Goal: Task Accomplishment & Management: Use online tool/utility

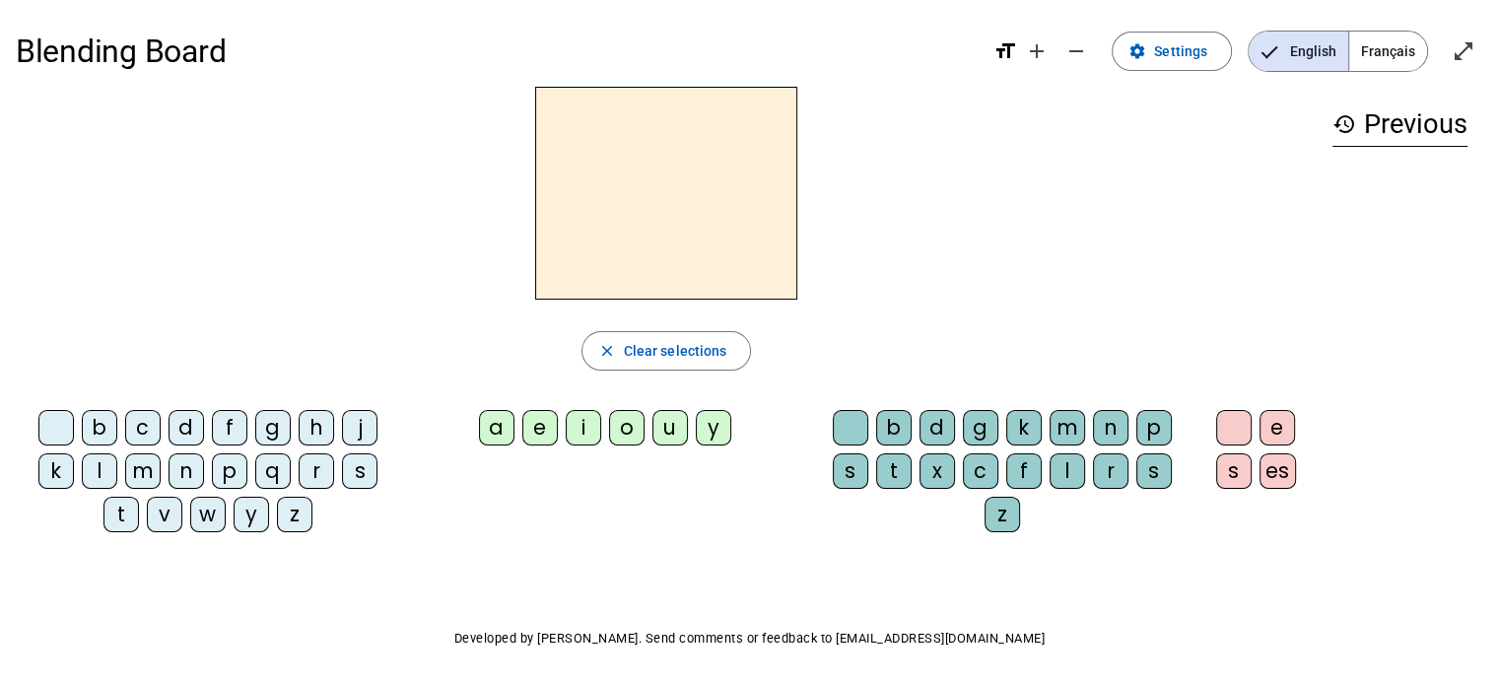
click at [1372, 46] on span "Français" at bounding box center [1388, 51] width 78 height 39
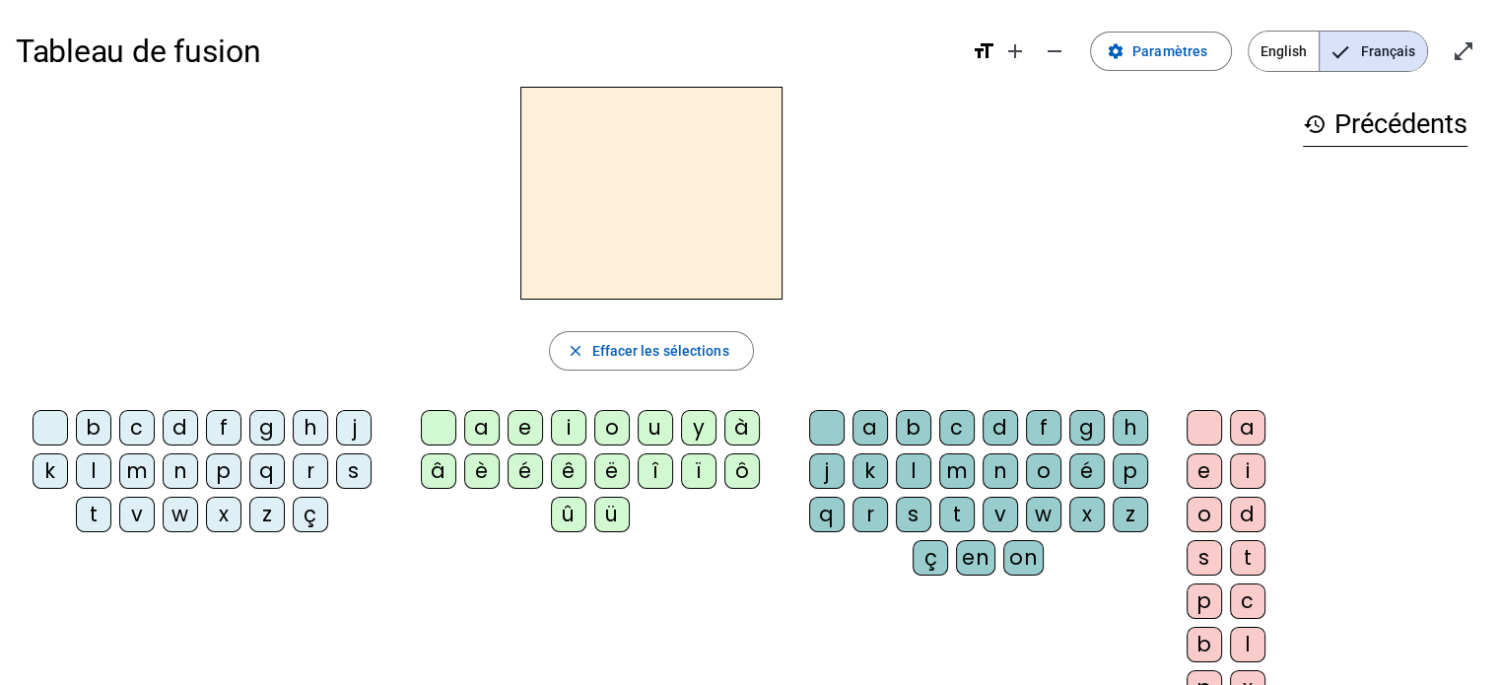
click at [94, 463] on div "l" at bounding box center [93, 470] width 35 height 35
click at [520, 418] on div "e" at bounding box center [524, 427] width 35 height 35
click at [436, 433] on div at bounding box center [438, 427] width 35 height 35
click at [524, 410] on div "e" at bounding box center [524, 427] width 35 height 35
click at [814, 424] on div at bounding box center [826, 427] width 35 height 35
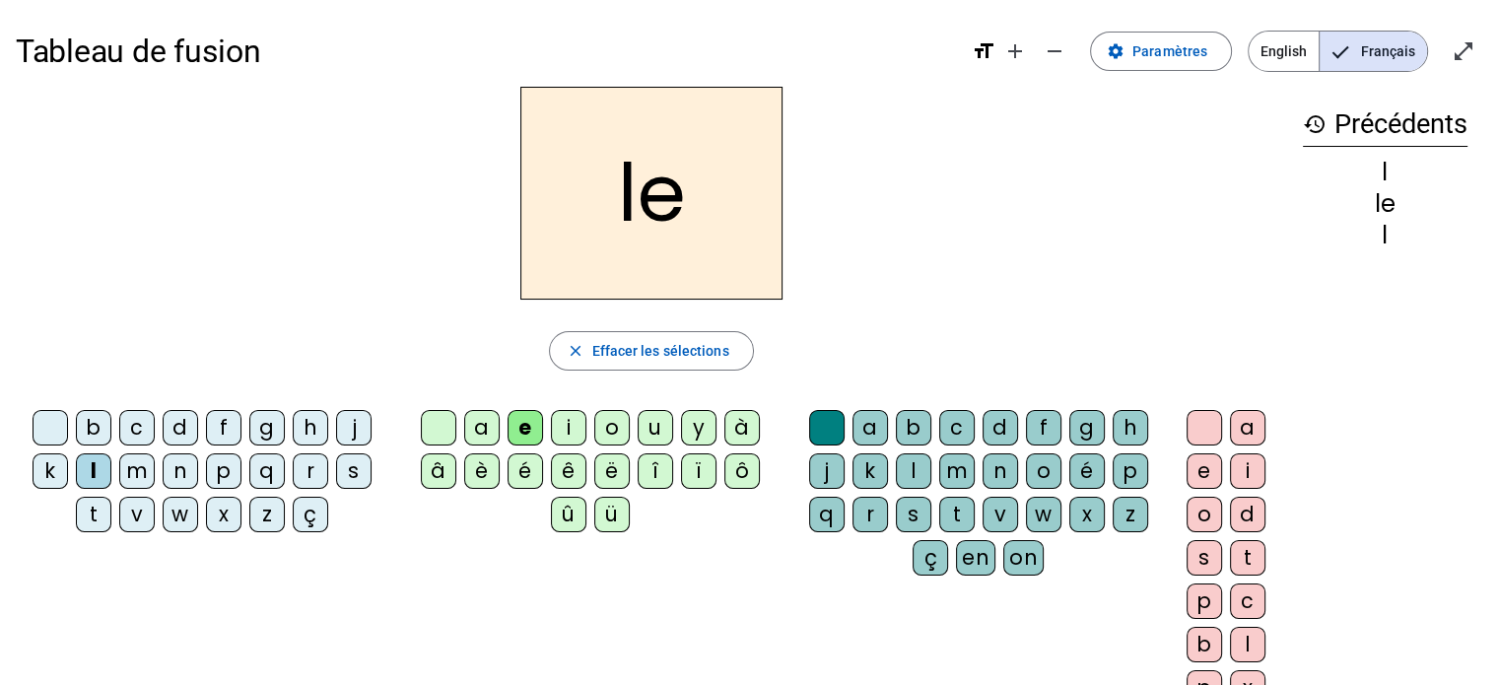
click at [714, 464] on letter-bubble "ï" at bounding box center [702, 474] width 43 height 43
click at [532, 425] on div "e" at bounding box center [524, 427] width 35 height 35
click at [826, 421] on div at bounding box center [826, 427] width 35 height 35
click at [53, 425] on div at bounding box center [50, 427] width 35 height 35
click at [439, 418] on div at bounding box center [438, 427] width 35 height 35
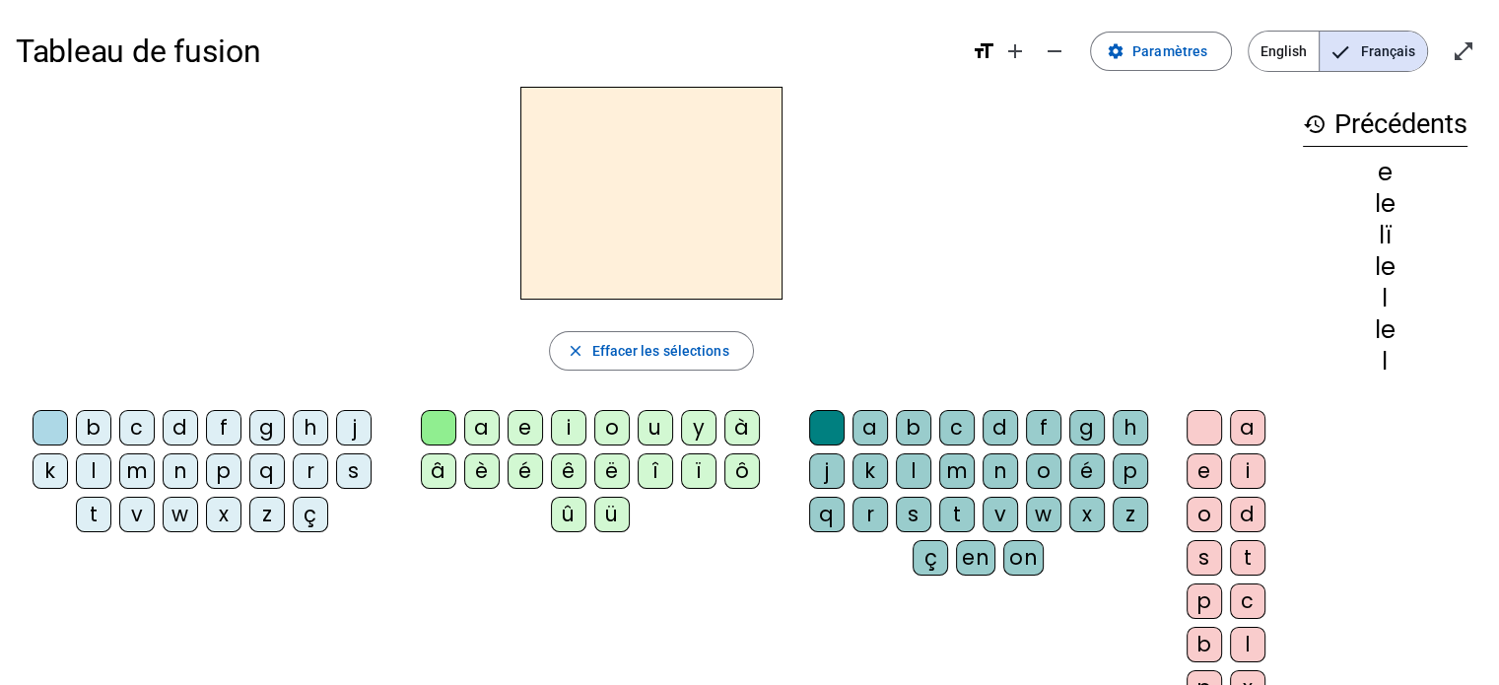
drag, startPoint x: 1496, startPoint y: 239, endPoint x: 1507, endPoint y: 402, distance: 163.0
click at [1498, 402] on html "Tableau de fusion format_size add remove settings Paramètres English Français o…" at bounding box center [749, 342] width 1499 height 685
click at [1167, 52] on span "Paramètres" at bounding box center [1169, 51] width 75 height 24
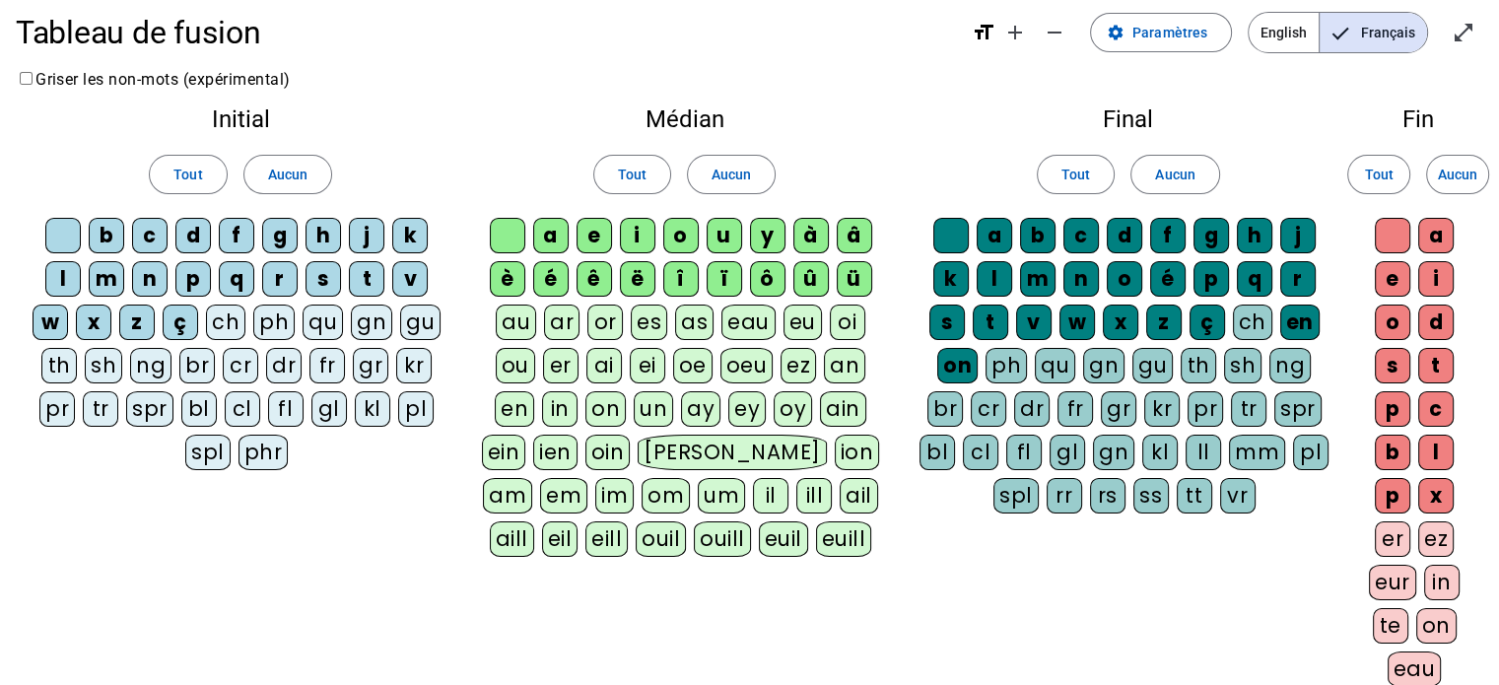
scroll to position [15, 0]
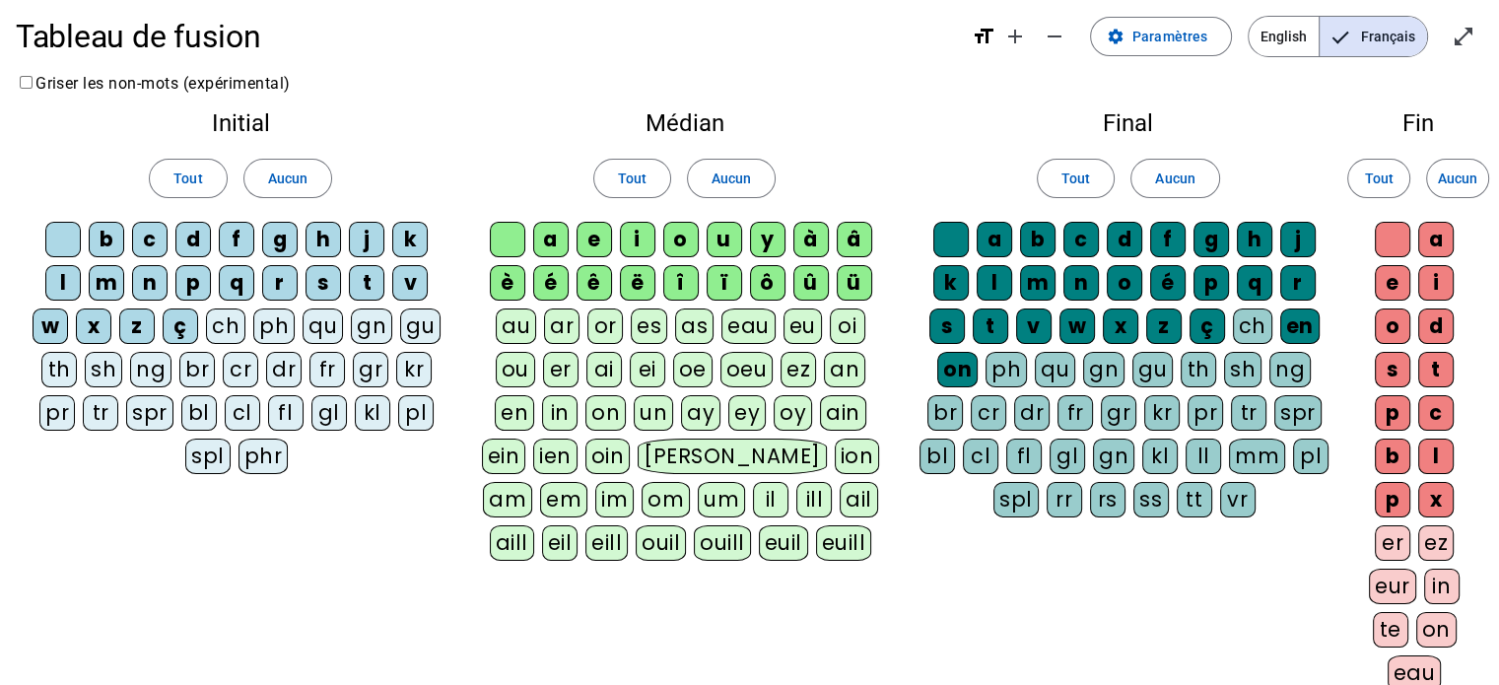
click at [71, 80] on label "Griser les non-mots (expérimental)" at bounding box center [153, 83] width 275 height 19
click at [1052, 45] on mat-icon "remove" at bounding box center [1055, 37] width 24 height 24
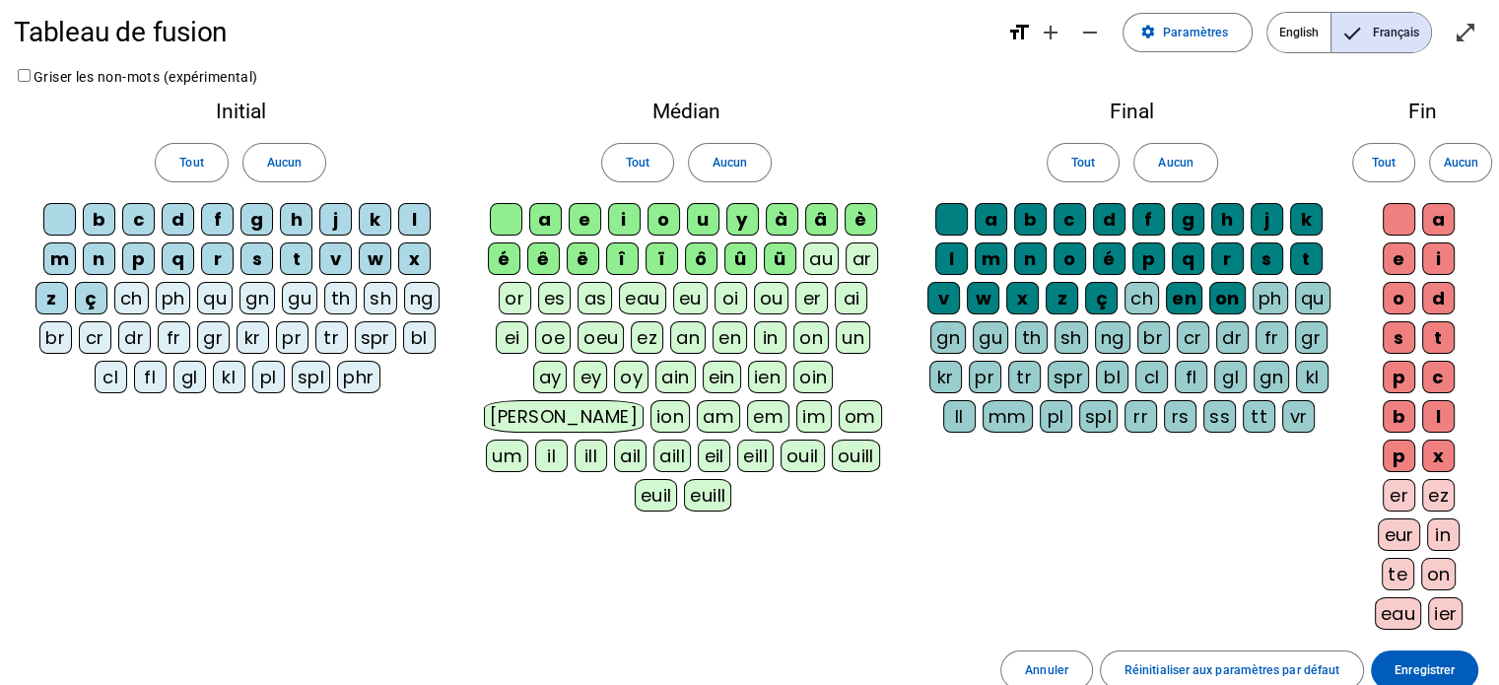
click at [1028, 41] on mat-icon "format_size" at bounding box center [1018, 33] width 24 height 24
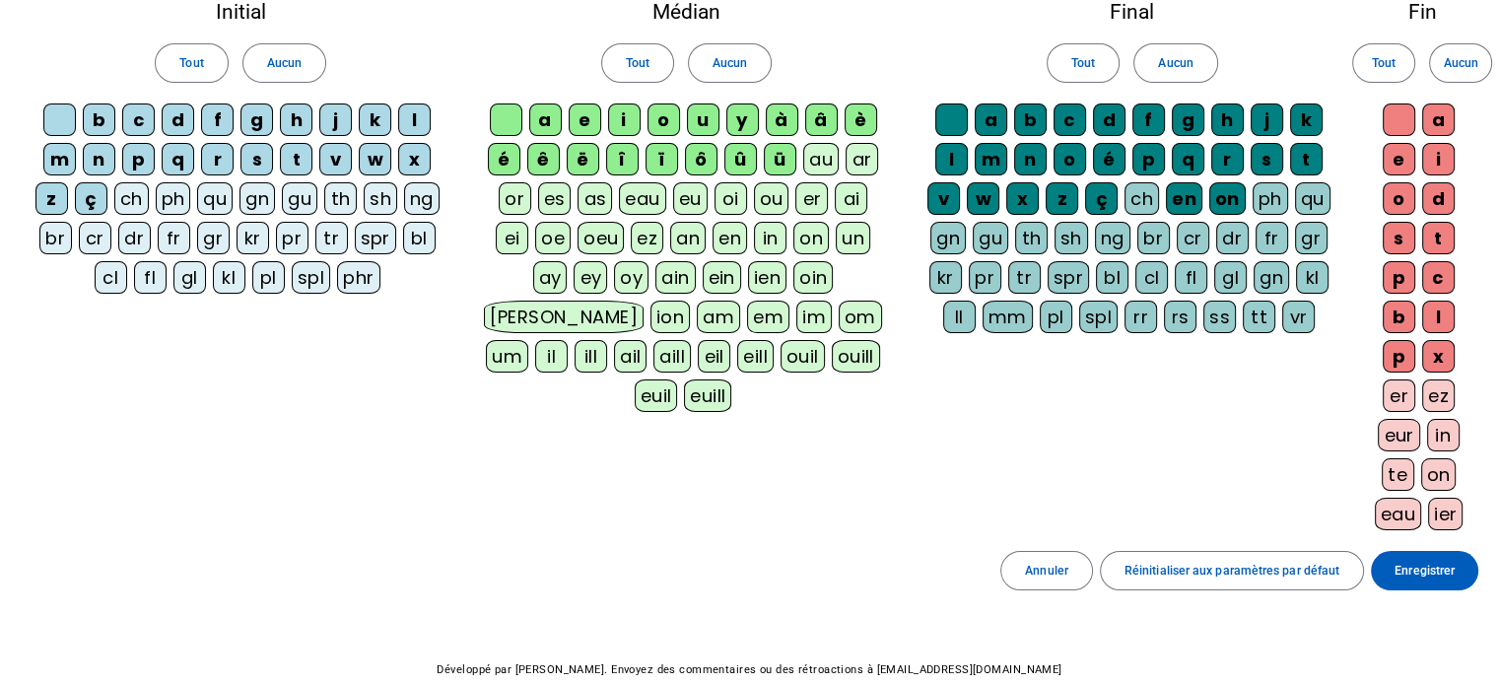
scroll to position [112, 0]
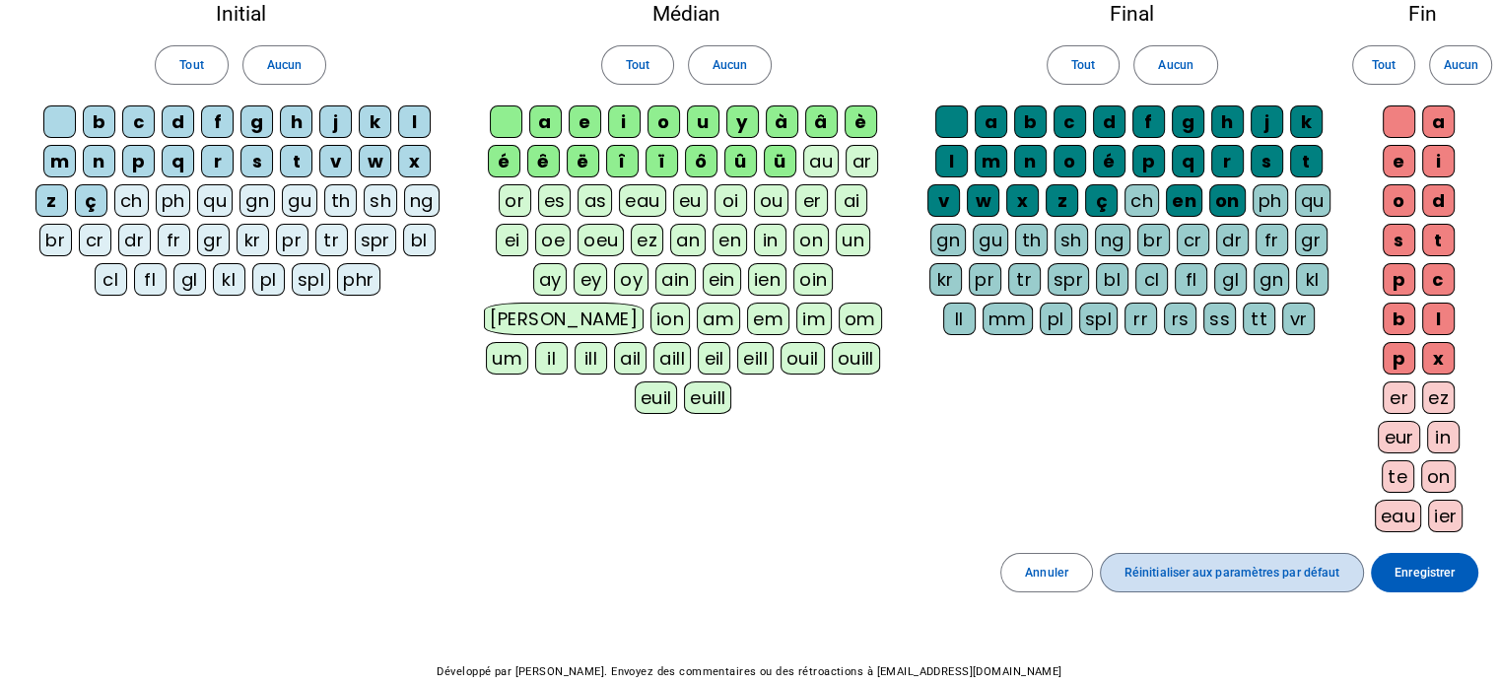
click at [1265, 566] on span "Réinitialiser aux paramètres par défaut" at bounding box center [1231, 573] width 215 height 21
